Goal: Go to known website: Go to known website

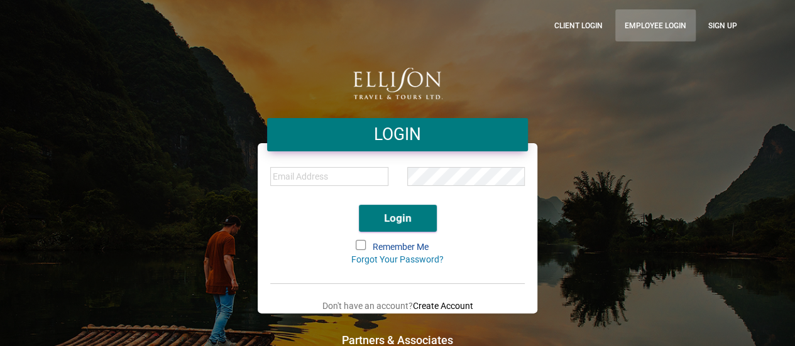
click at [644, 32] on link "Employee Login" at bounding box center [655, 25] width 80 height 32
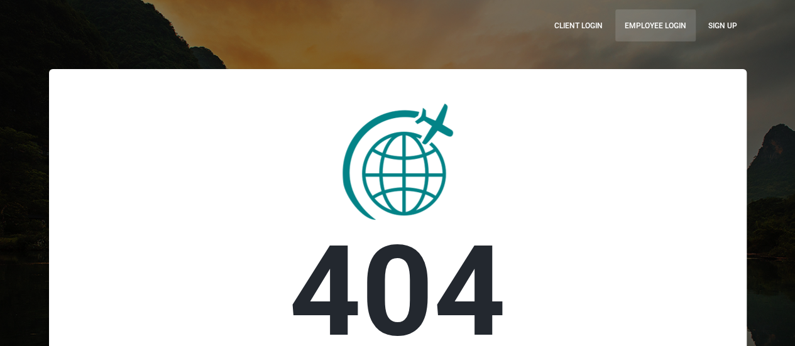
click at [646, 22] on link "Employee Login" at bounding box center [655, 25] width 80 height 32
